Goal: Book appointment/travel/reservation

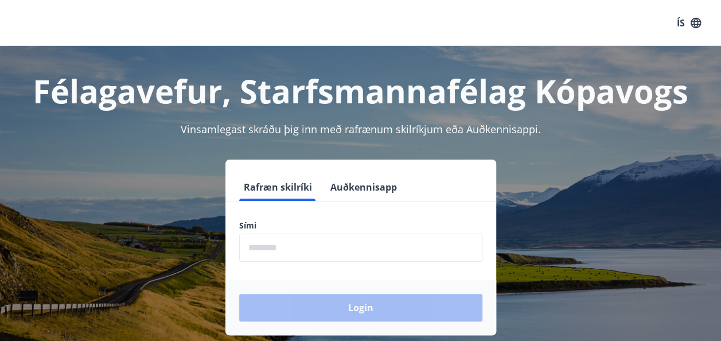
click at [296, 244] on input "phone" at bounding box center [360, 248] width 243 height 28
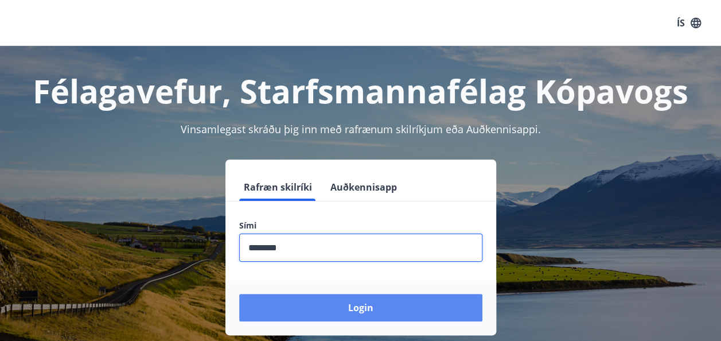
type input "********"
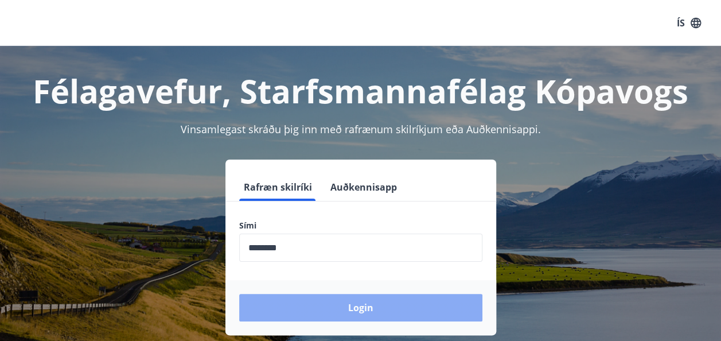
click at [367, 306] on button "Login" at bounding box center [360, 308] width 243 height 28
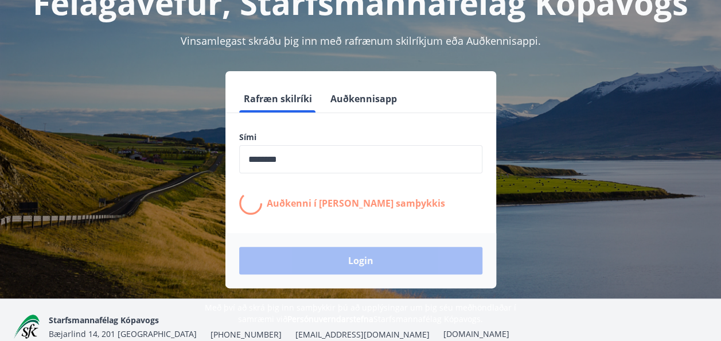
scroll to position [141, 0]
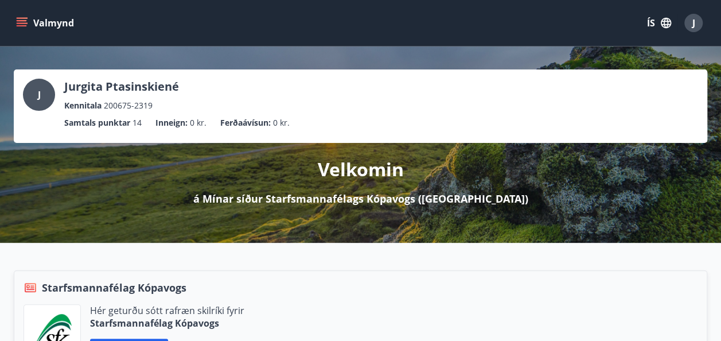
click at [22, 20] on icon "menu" at bounding box center [22, 20] width 10 height 1
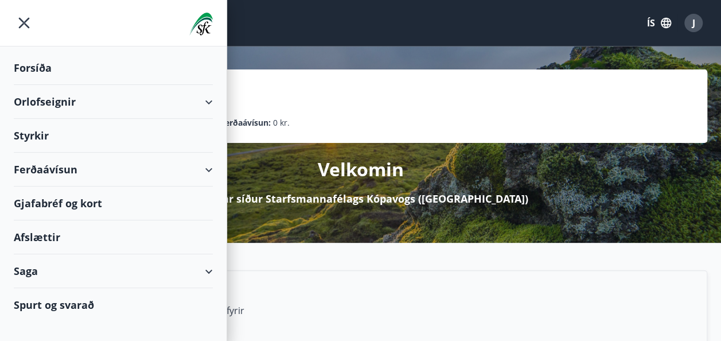
click at [211, 99] on div "Orlofseignir" at bounding box center [113, 102] width 199 height 34
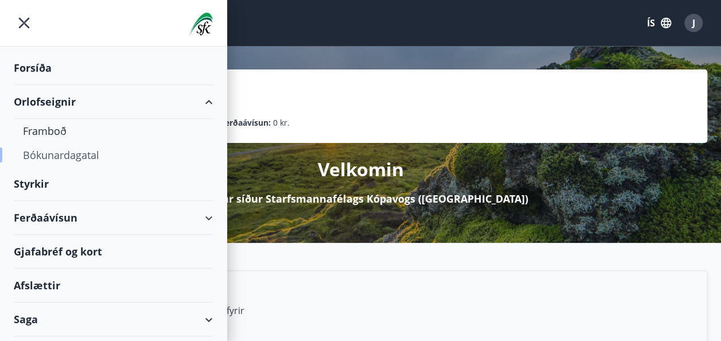
click at [88, 157] on div "Bókunardagatal" at bounding box center [113, 155] width 181 height 24
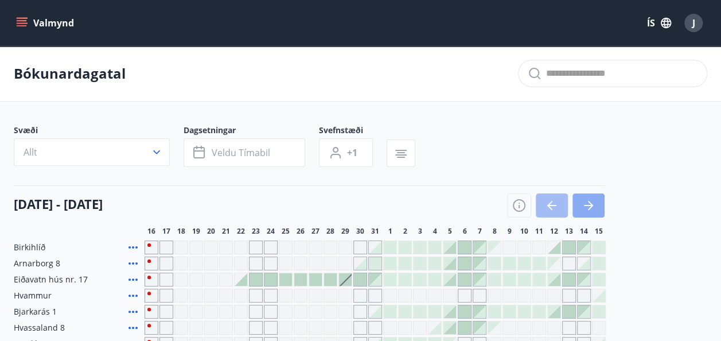
click at [589, 204] on icon "button" at bounding box center [589, 206] width 14 height 14
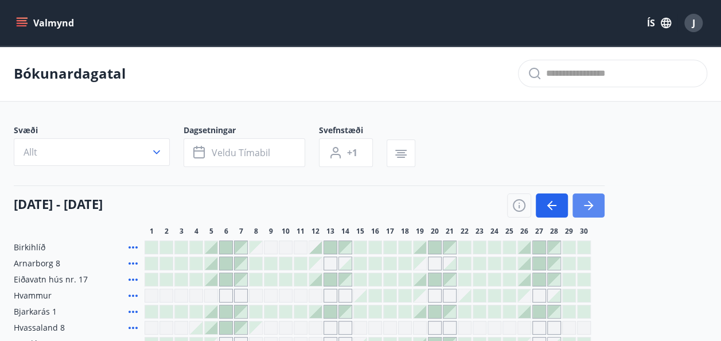
click at [589, 204] on icon "button" at bounding box center [589, 206] width 14 height 14
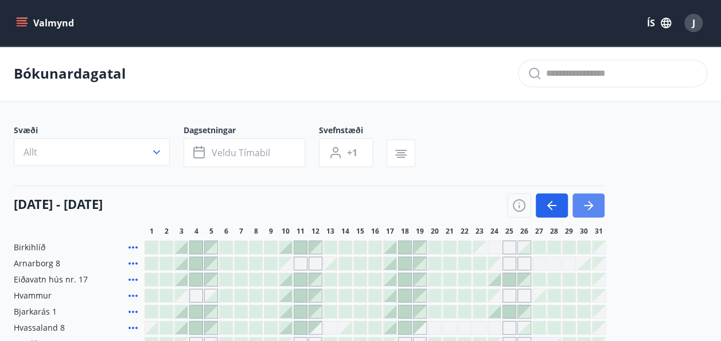
click at [589, 204] on icon "button" at bounding box center [589, 206] width 14 height 14
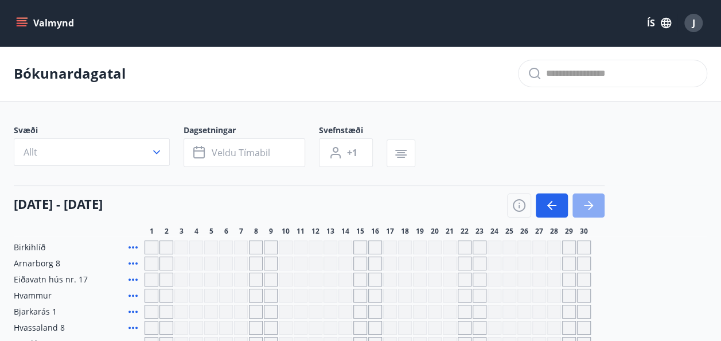
click at [589, 204] on icon "button" at bounding box center [589, 206] width 14 height 14
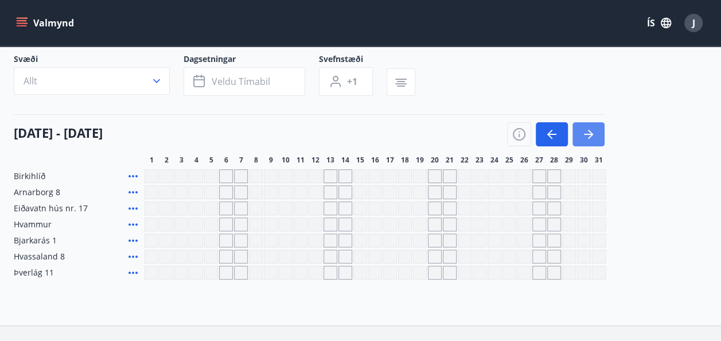
scroll to position [75, 0]
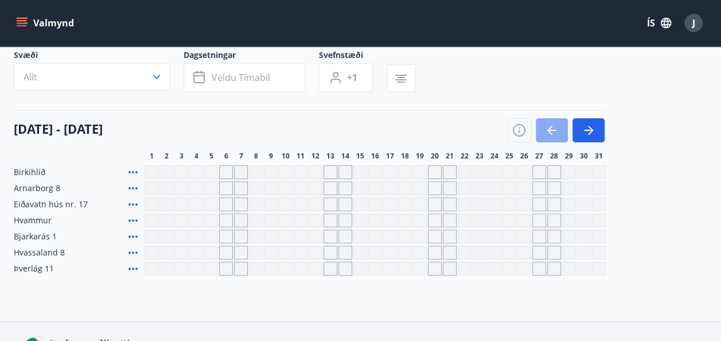
click at [556, 133] on icon "button" at bounding box center [552, 130] width 14 height 14
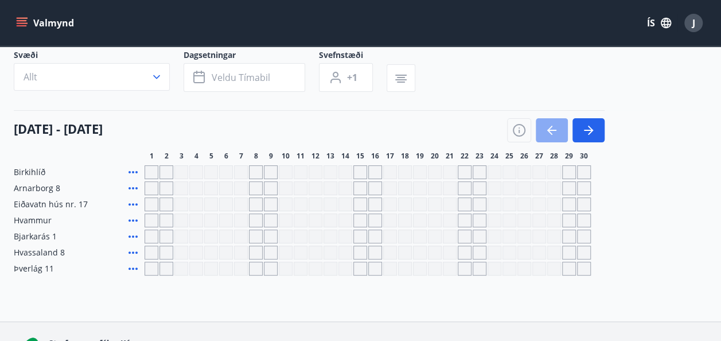
click at [556, 133] on icon "button" at bounding box center [552, 130] width 14 height 14
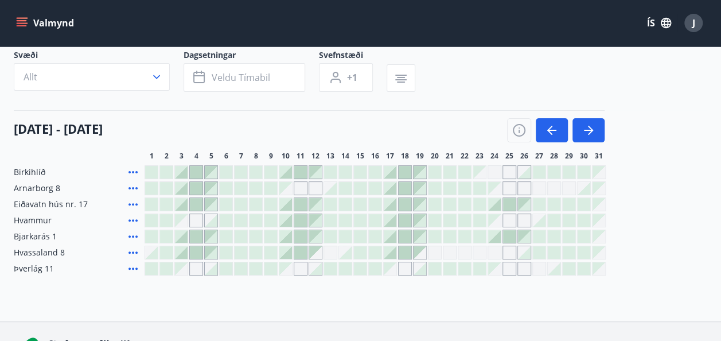
click at [40, 188] on span "Arnarborg 8" at bounding box center [37, 188] width 46 height 11
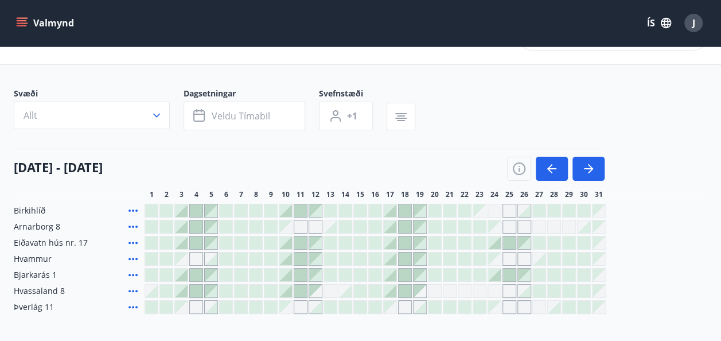
scroll to position [0, 0]
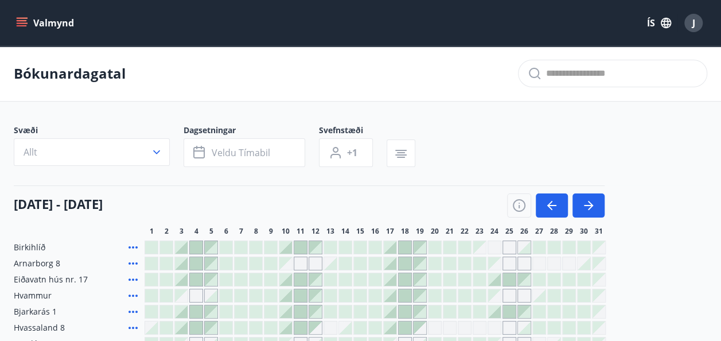
click at [22, 22] on icon "menu" at bounding box center [21, 22] width 11 height 11
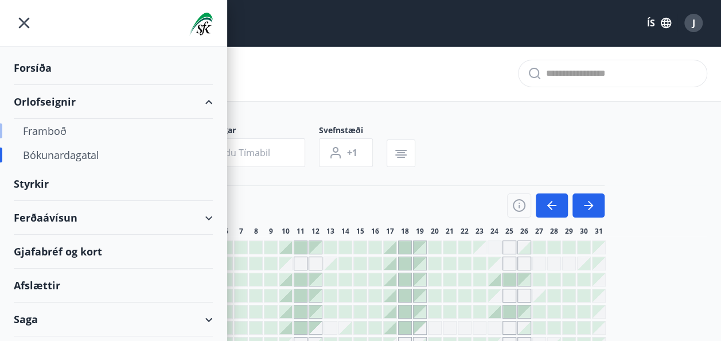
click at [55, 130] on div "Framboð" at bounding box center [113, 131] width 181 height 24
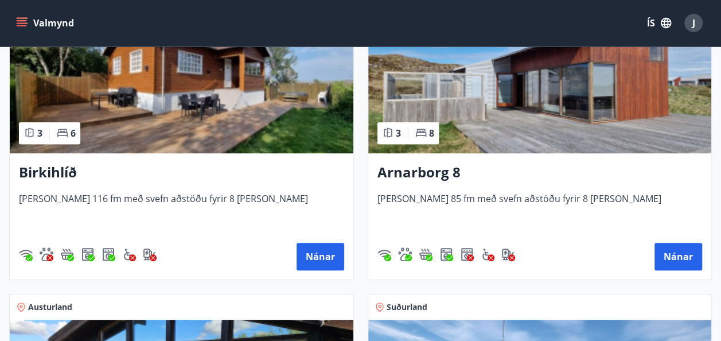
scroll to position [243, 0]
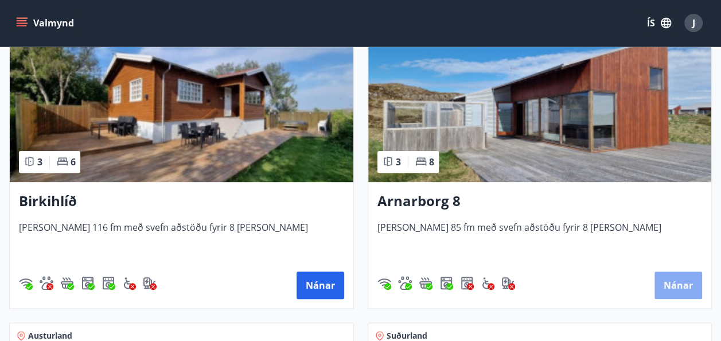
click at [674, 290] on button "Nánar" at bounding box center [679, 285] width 48 height 28
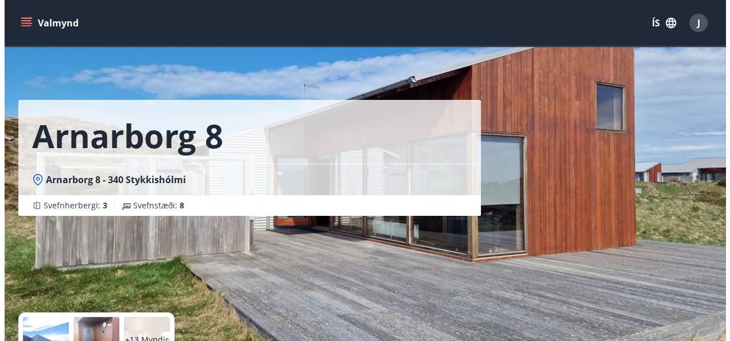
scroll to position [83, 0]
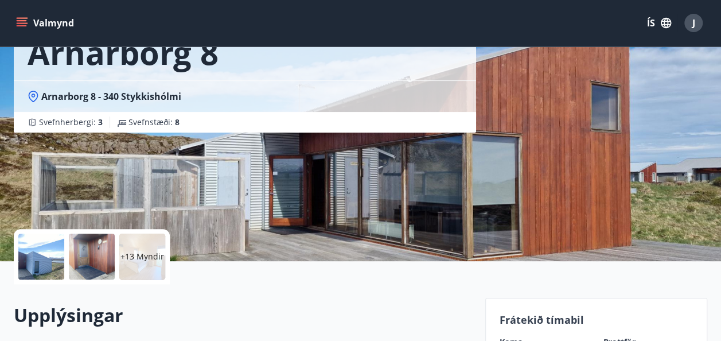
drag, startPoint x: 588, startPoint y: 222, endPoint x: 134, endPoint y: 254, distance: 454.5
click at [134, 254] on p "+13 Myndir" at bounding box center [143, 256] width 44 height 11
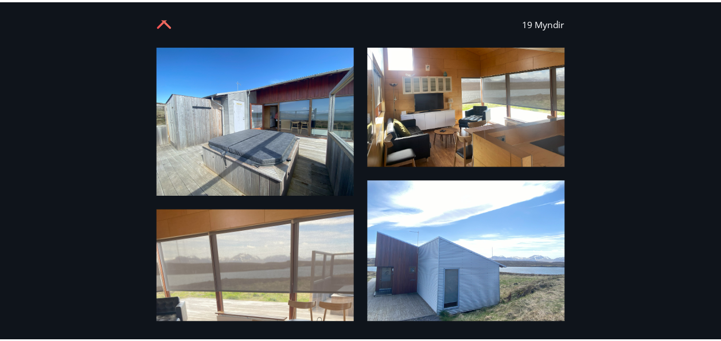
scroll to position [0, 0]
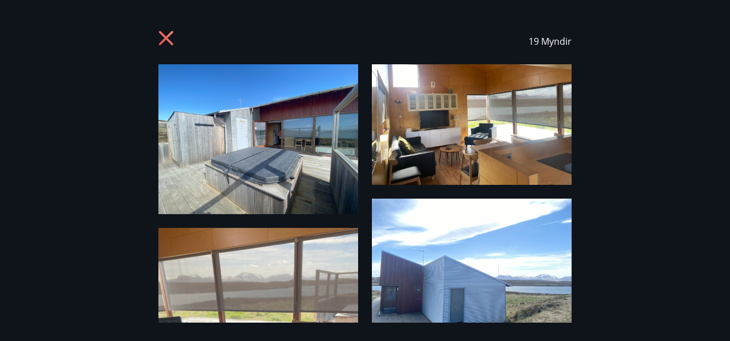
click at [166, 32] on icon at bounding box center [167, 39] width 18 height 18
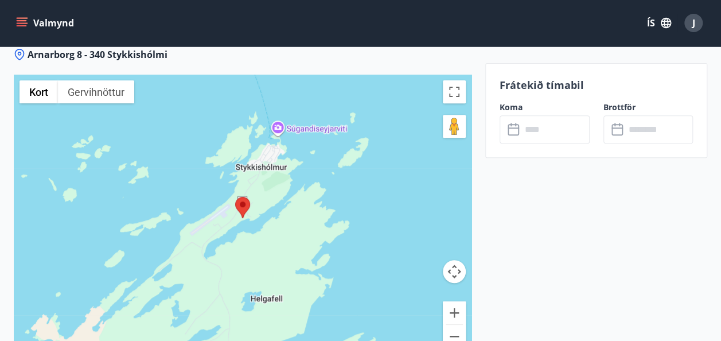
scroll to position [2337, 0]
click at [459, 324] on button "Minnka" at bounding box center [454, 335] width 23 height 23
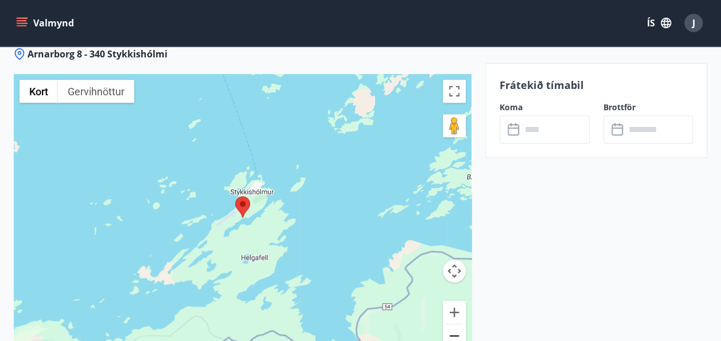
click at [459, 324] on button "Minnka" at bounding box center [454, 335] width 23 height 23
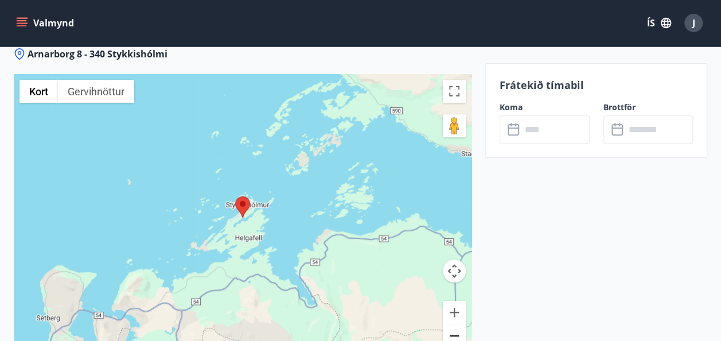
click at [459, 324] on button "Minnka" at bounding box center [454, 335] width 23 height 23
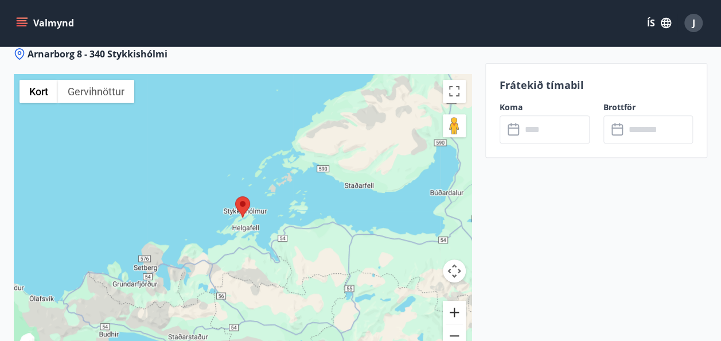
click at [457, 301] on button "Stækka" at bounding box center [454, 312] width 23 height 23
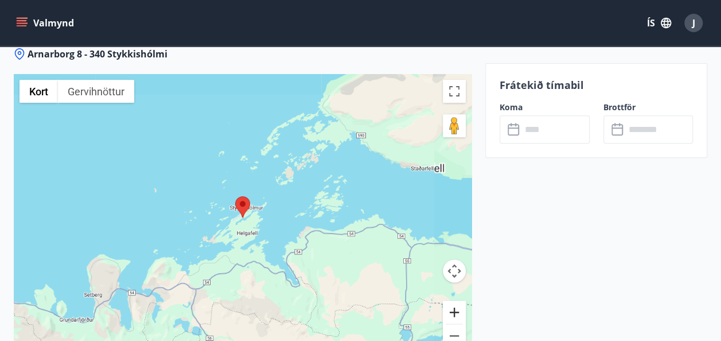
click at [457, 301] on button "Stækka" at bounding box center [454, 312] width 23 height 23
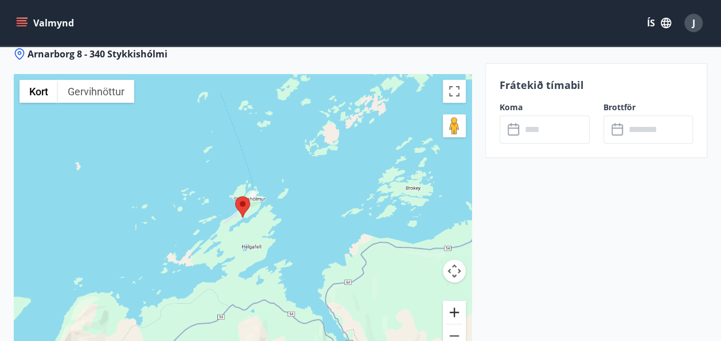
click at [457, 301] on button "Stækka" at bounding box center [454, 312] width 23 height 23
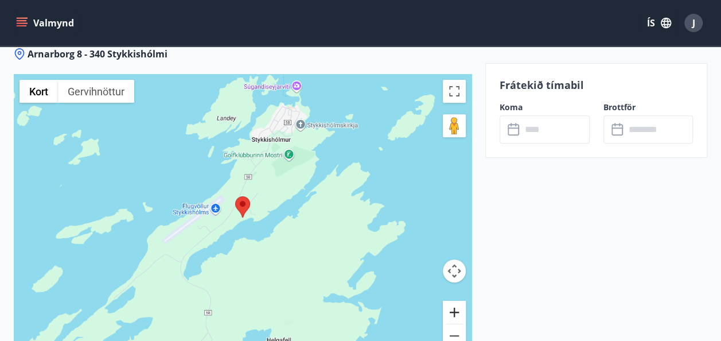
click at [457, 301] on button "Stækka" at bounding box center [454, 312] width 23 height 23
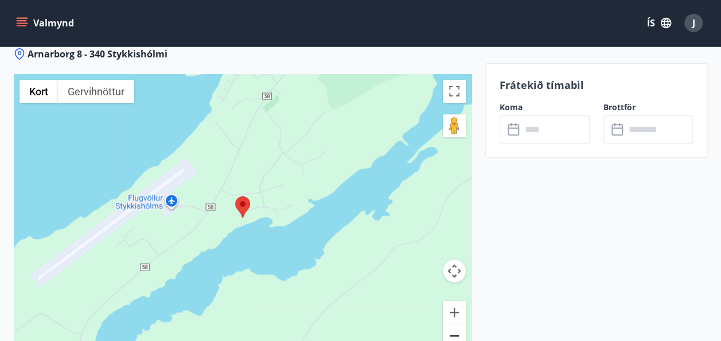
click at [455, 324] on button "Minnka" at bounding box center [454, 335] width 23 height 23
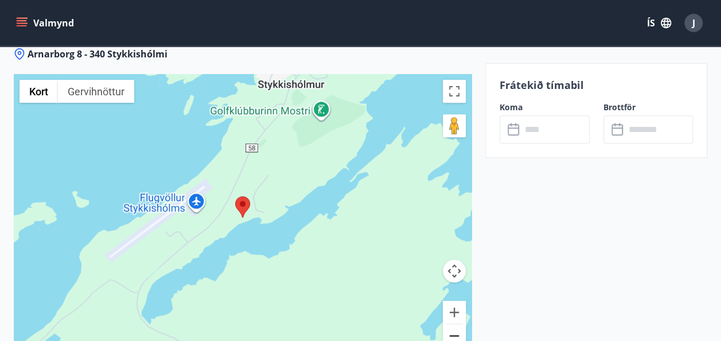
click at [455, 324] on button "Minnka" at bounding box center [454, 335] width 23 height 23
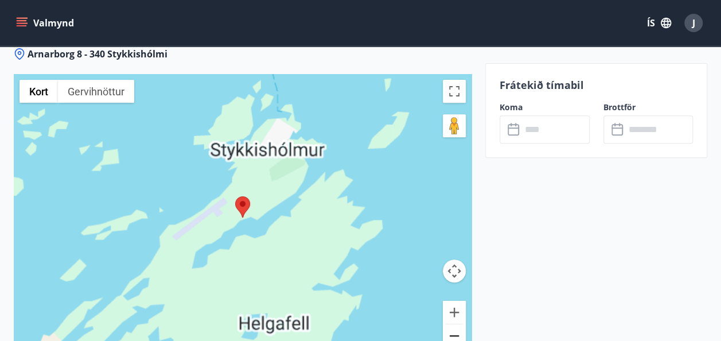
click at [455, 324] on button "Minnka" at bounding box center [454, 335] width 23 height 23
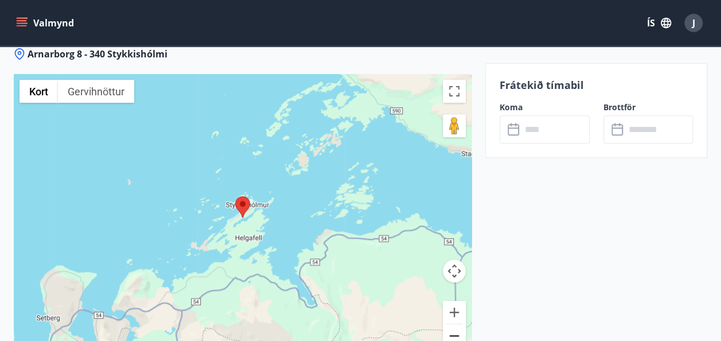
click at [455, 324] on button "Minnka" at bounding box center [454, 335] width 23 height 23
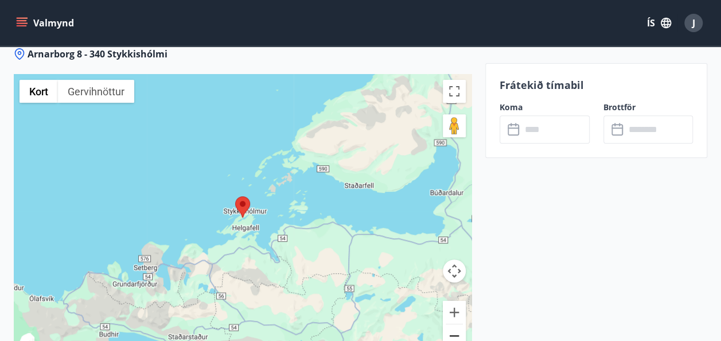
click at [455, 324] on button "Minnka" at bounding box center [454, 335] width 23 height 23
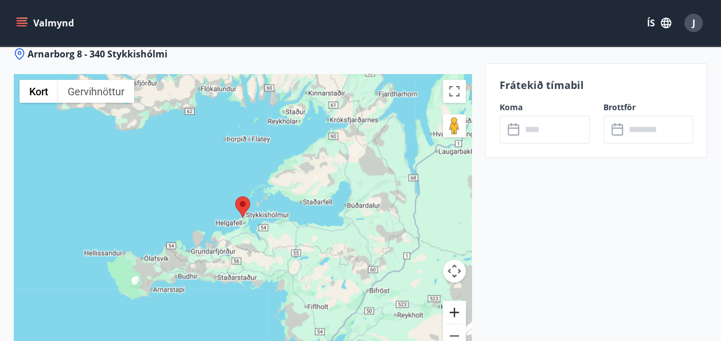
click at [453, 301] on button "Stækka" at bounding box center [454, 312] width 23 height 23
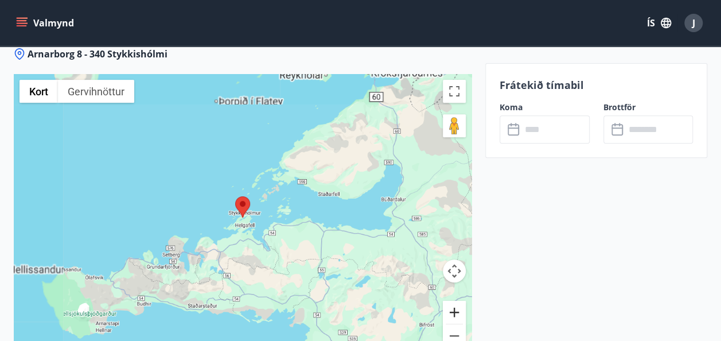
click at [453, 301] on button "Stækka" at bounding box center [454, 312] width 23 height 23
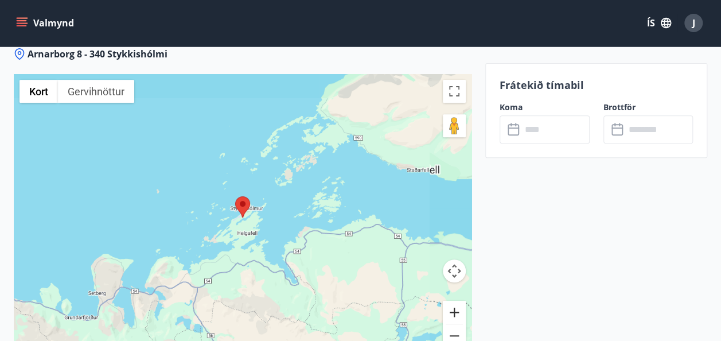
click at [453, 301] on button "Stækka" at bounding box center [454, 312] width 23 height 23
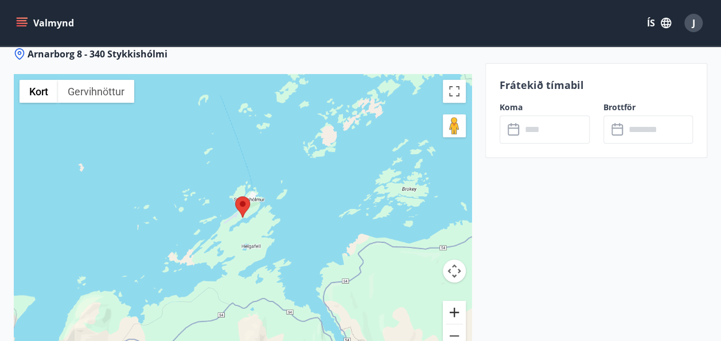
click at [453, 301] on button "Stækka" at bounding box center [454, 312] width 23 height 23
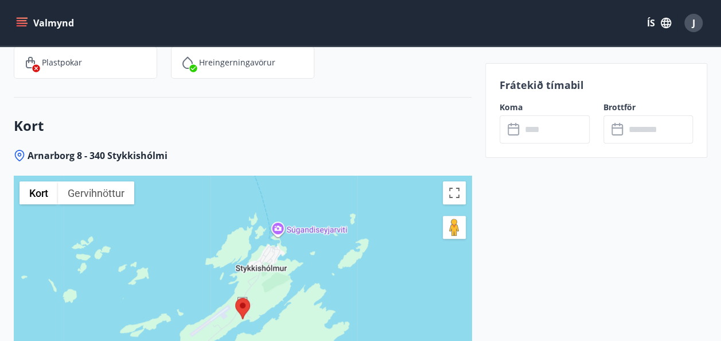
scroll to position [2225, 0]
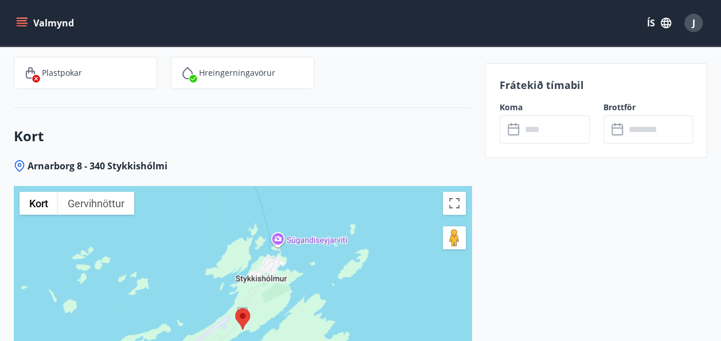
click at [545, 127] on input "text" at bounding box center [556, 129] width 68 height 28
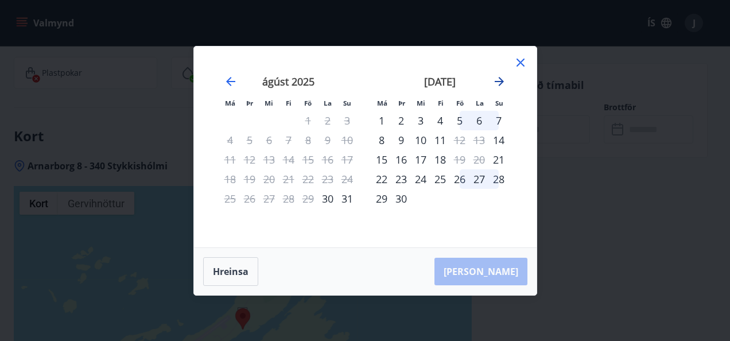
click at [498, 82] on icon "Move forward to switch to the next month." at bounding box center [499, 82] width 14 height 14
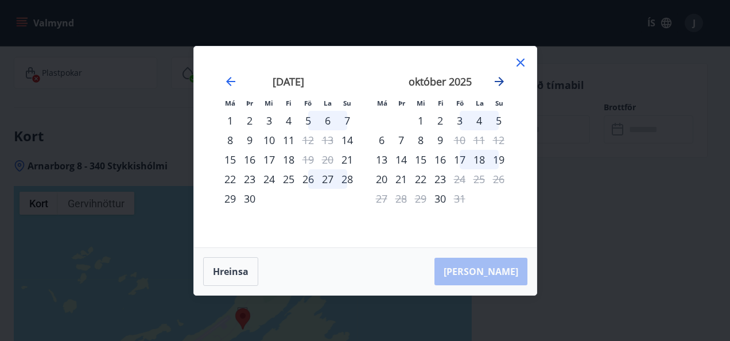
click at [498, 82] on icon "Move forward to switch to the next month." at bounding box center [499, 82] width 14 height 14
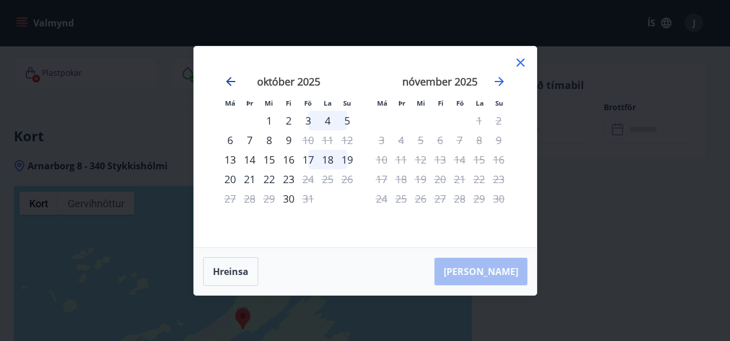
click at [230, 83] on icon "Move backward to switch to the previous month." at bounding box center [231, 82] width 14 height 14
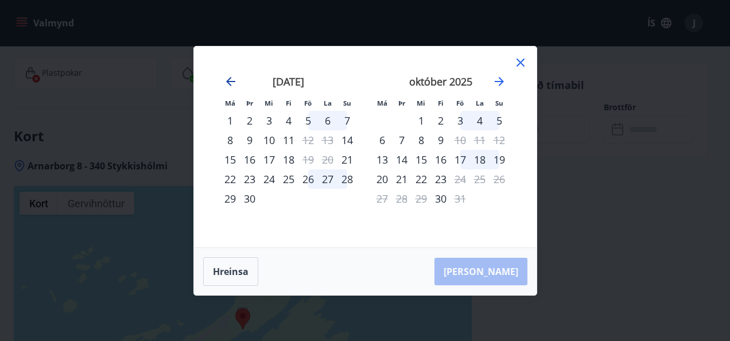
click at [230, 83] on icon "Move backward to switch to the previous month." at bounding box center [231, 82] width 14 height 14
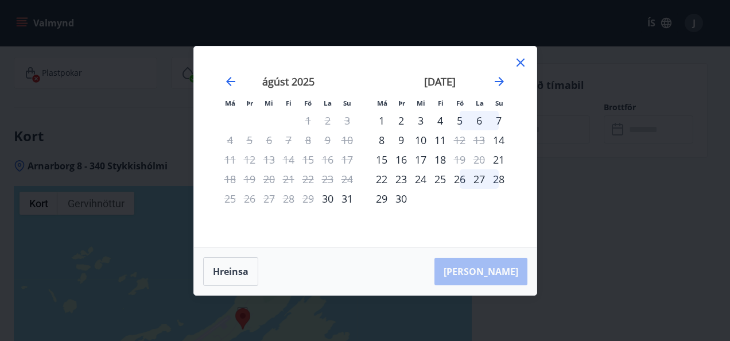
click at [521, 64] on icon at bounding box center [521, 63] width 8 height 8
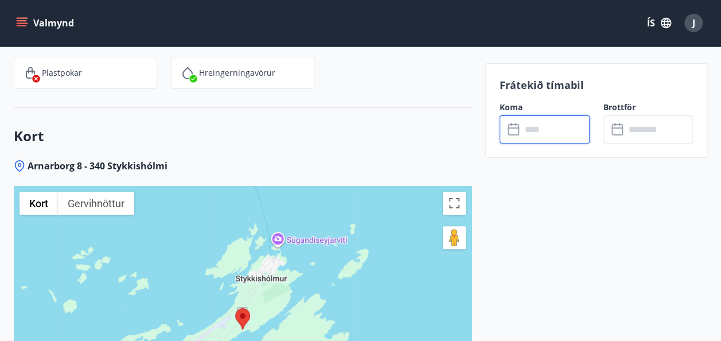
click at [530, 133] on input "text" at bounding box center [556, 129] width 68 height 28
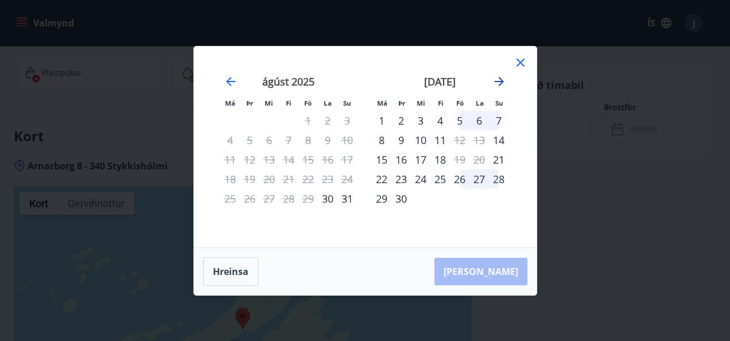
click at [499, 77] on icon "Move forward to switch to the next month." at bounding box center [499, 81] width 9 height 9
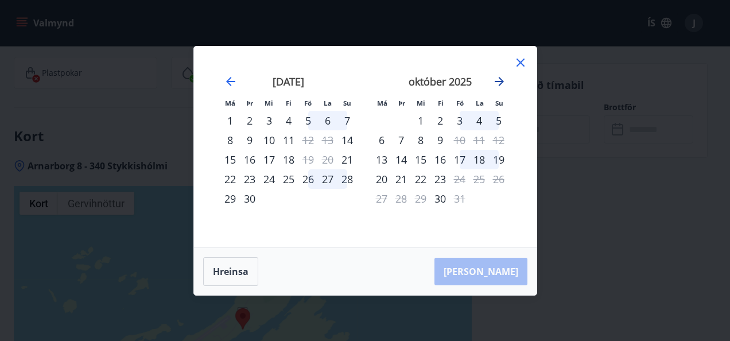
click at [499, 77] on icon "Move forward to switch to the next month." at bounding box center [499, 81] width 9 height 9
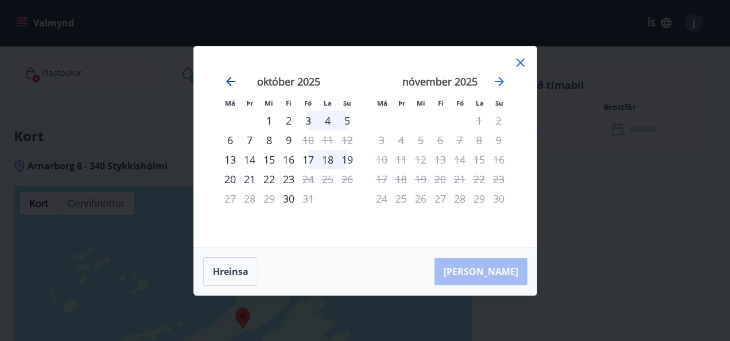
click at [230, 82] on icon "Move backward to switch to the previous month." at bounding box center [231, 82] width 14 height 14
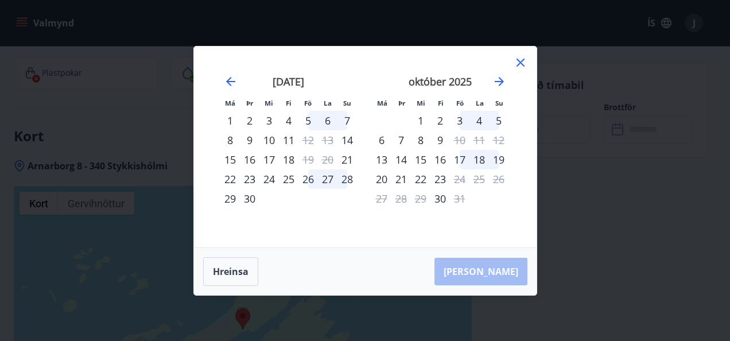
click at [308, 119] on div "5" at bounding box center [308, 121] width 20 height 20
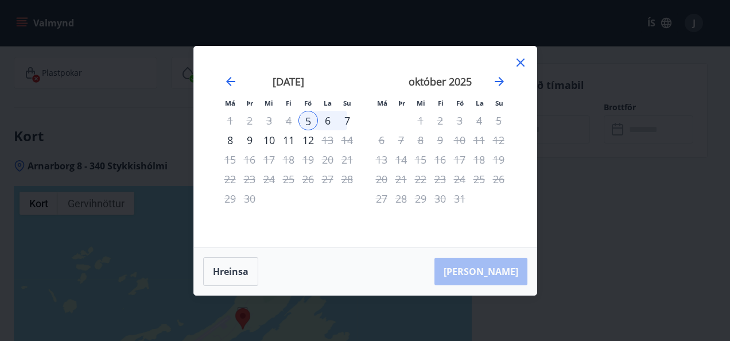
click at [228, 139] on div "8" at bounding box center [230, 140] width 20 height 20
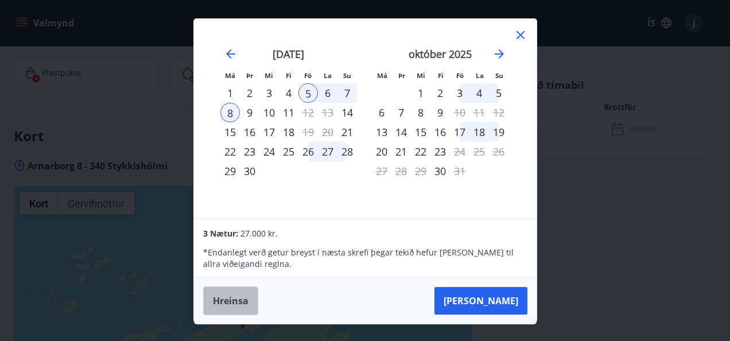
click at [228, 304] on button "Hreinsa" at bounding box center [230, 300] width 55 height 29
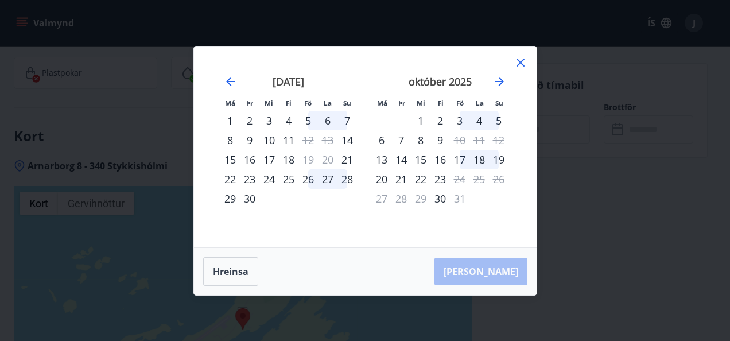
click at [521, 68] on icon at bounding box center [521, 63] width 14 height 14
